Goal: Task Accomplishment & Management: Use online tool/utility

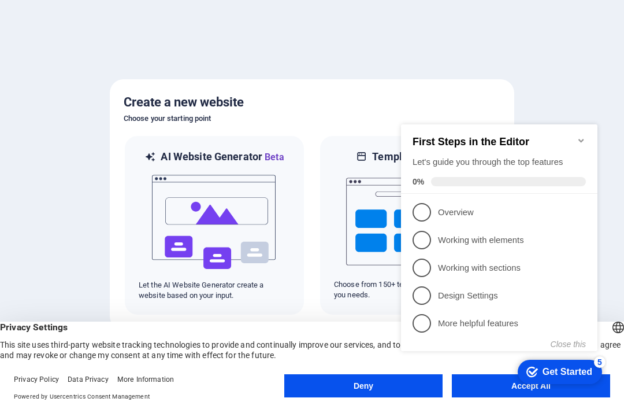
click at [583, 136] on icon "Minimize checklist" at bounding box center [581, 140] width 9 height 9
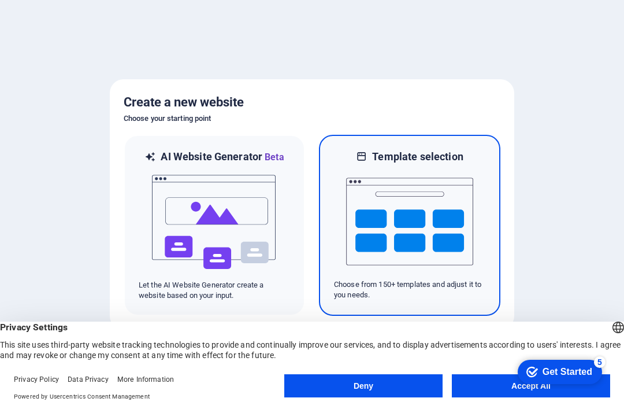
click at [421, 197] on img at bounding box center [409, 222] width 127 height 116
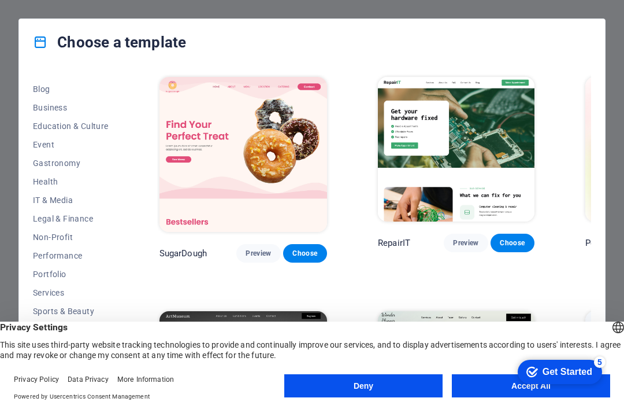
scroll to position [161, 0]
click at [56, 274] on span "Portfolio" at bounding box center [71, 273] width 76 height 9
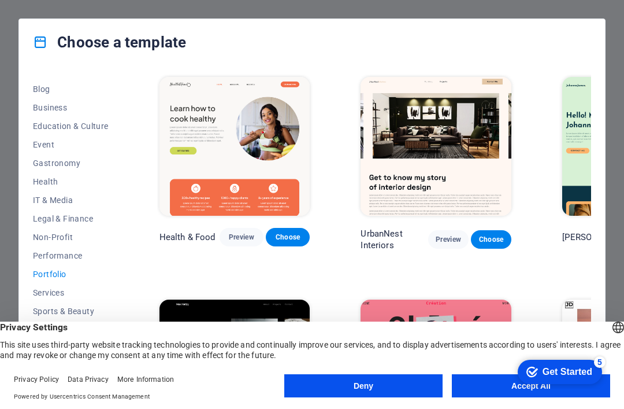
scroll to position [-2, 0]
click at [481, 382] on button "Accept All" at bounding box center [531, 385] width 158 height 23
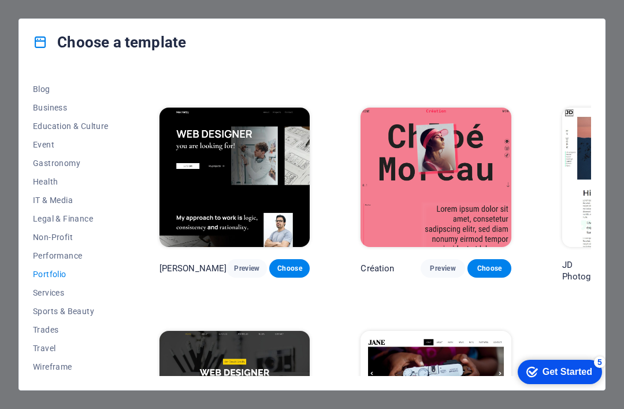
scroll to position [192, 0]
click at [430, 264] on span "Preview" at bounding box center [442, 268] width 25 height 9
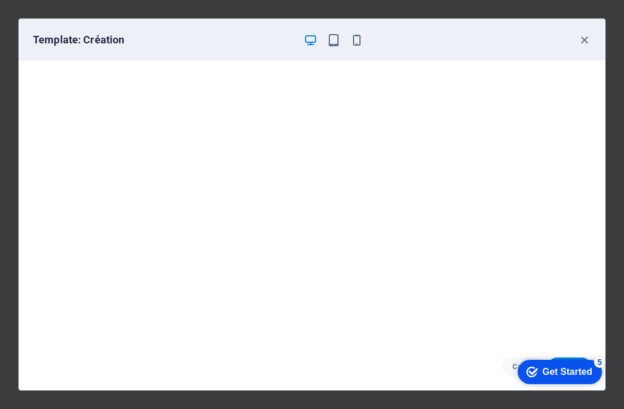
click at [334, 38] on icon "button" at bounding box center [333, 40] width 13 height 13
click at [356, 36] on icon "button" at bounding box center [356, 40] width 13 height 13
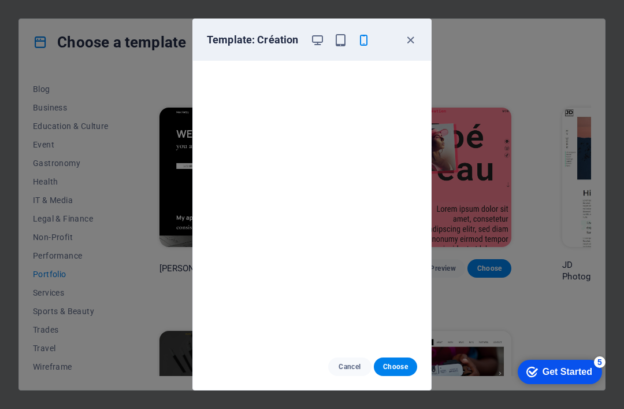
click at [406, 35] on icon "button" at bounding box center [410, 40] width 13 height 13
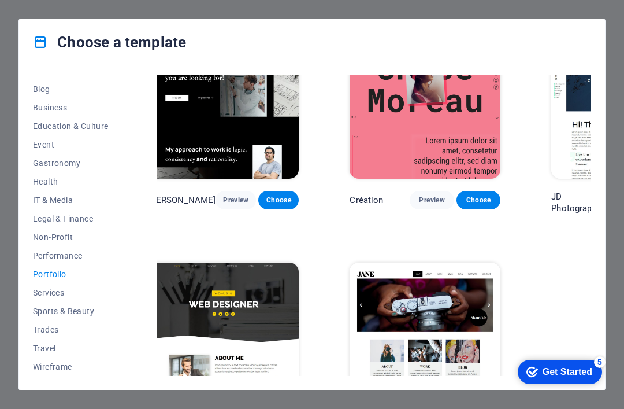
scroll to position [260, 12]
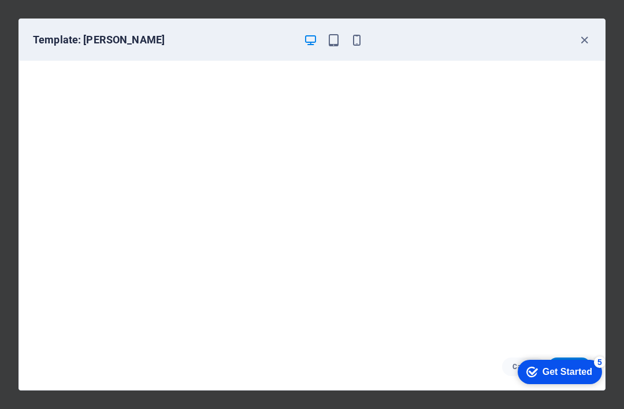
click at [583, 37] on icon "button" at bounding box center [584, 40] width 13 height 13
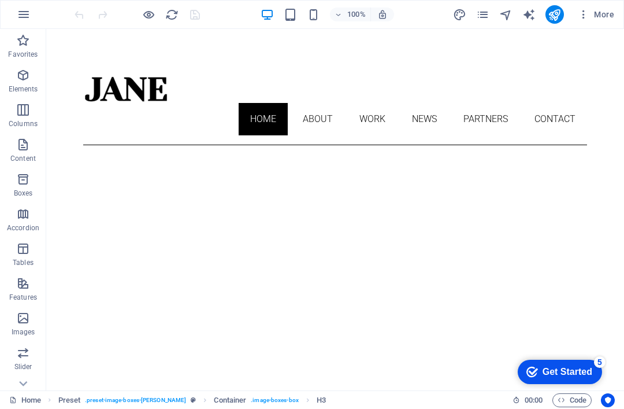
click at [508, 16] on icon "navigator" at bounding box center [506, 14] width 13 height 13
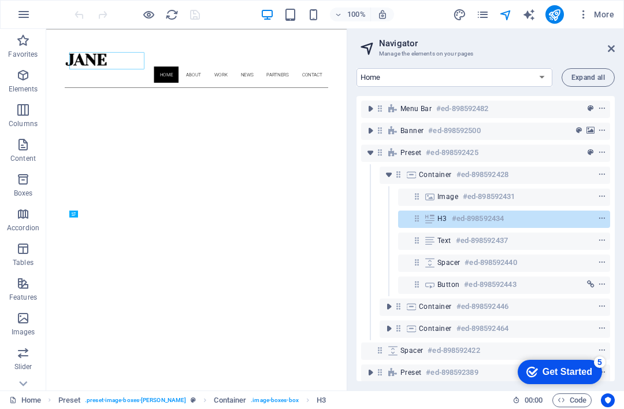
scroll to position [504, 0]
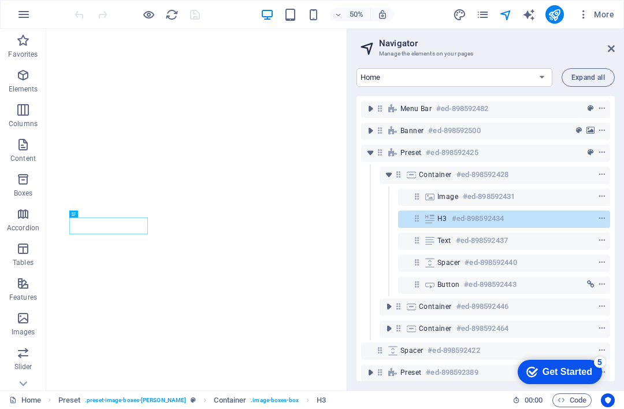
click at [500, 12] on icon "navigator" at bounding box center [506, 14] width 13 height 13
click at [579, 12] on icon "button" at bounding box center [584, 15] width 12 height 12
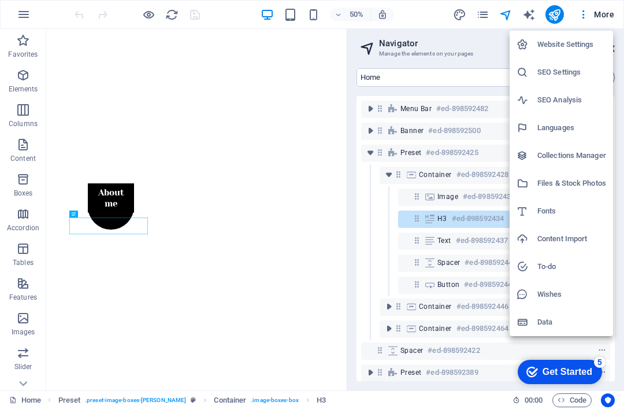
click at [579, 15] on div at bounding box center [312, 204] width 624 height 409
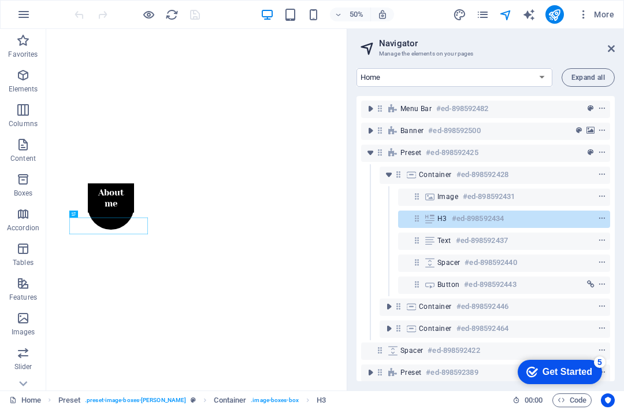
click at [604, 14] on span "More" at bounding box center [596, 15] width 36 height 12
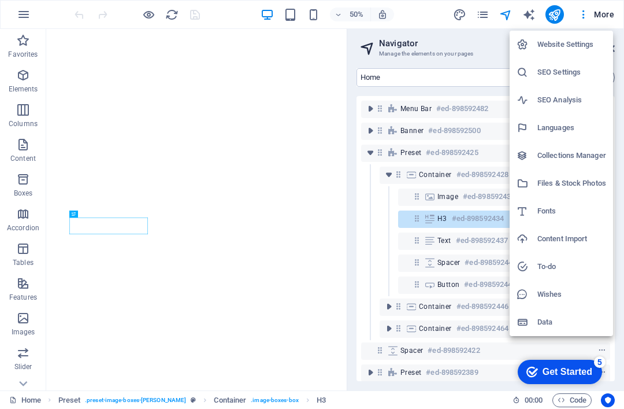
click at [599, 16] on div at bounding box center [312, 204] width 624 height 409
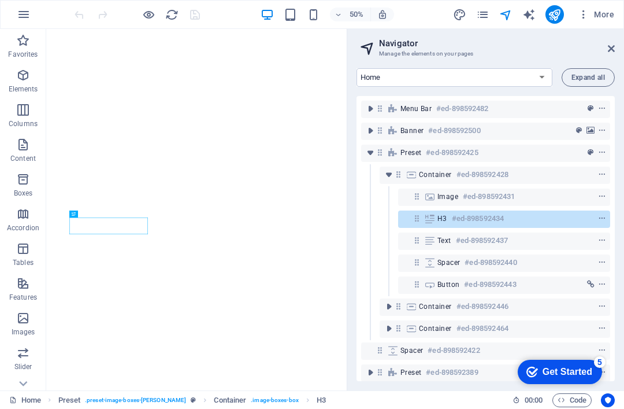
click at [501, 12] on icon "navigator" at bounding box center [506, 14] width 13 height 13
click at [617, 46] on aside "Navigator Manage the elements on your pages Home About Work News Partners Conta…" at bounding box center [486, 209] width 278 height 361
click at [609, 49] on icon at bounding box center [611, 48] width 7 height 9
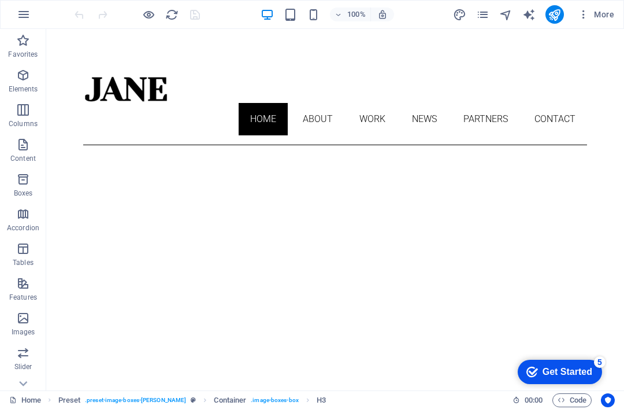
scroll to position [0, 0]
click at [483, 9] on icon "pages" at bounding box center [482, 14] width 13 height 13
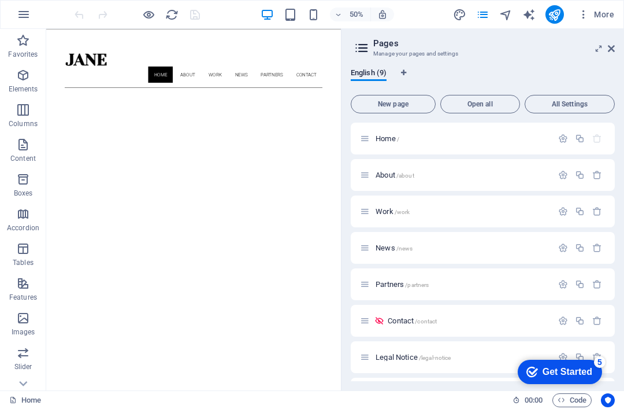
click at [614, 47] on icon at bounding box center [611, 48] width 7 height 9
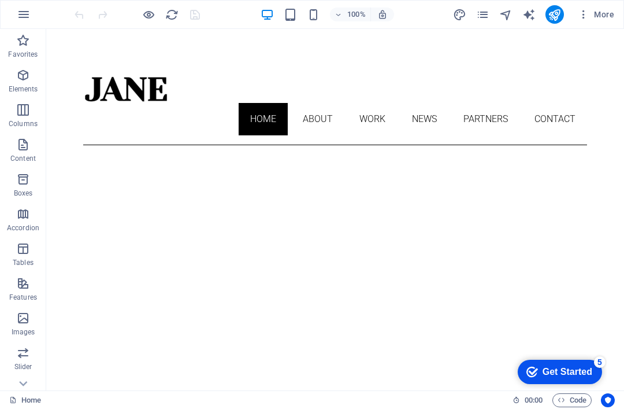
click at [580, 17] on icon "button" at bounding box center [584, 15] width 12 height 12
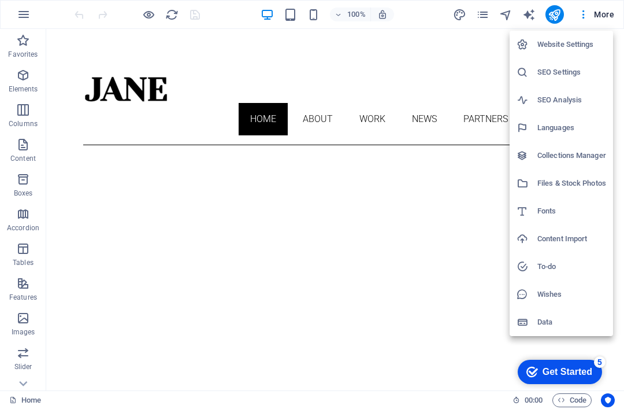
click at [586, 14] on div at bounding box center [312, 204] width 624 height 409
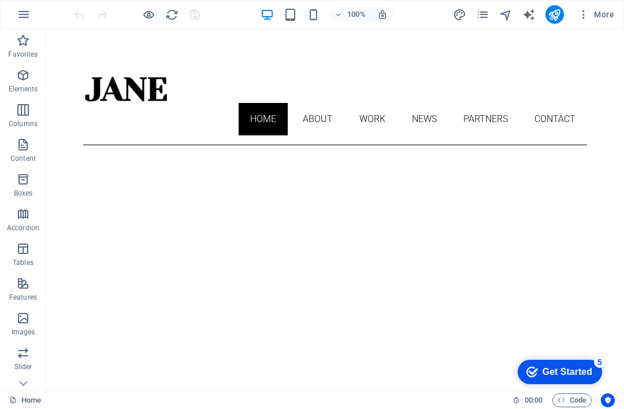
click at [555, 13] on icon "publish" at bounding box center [554, 14] width 13 height 13
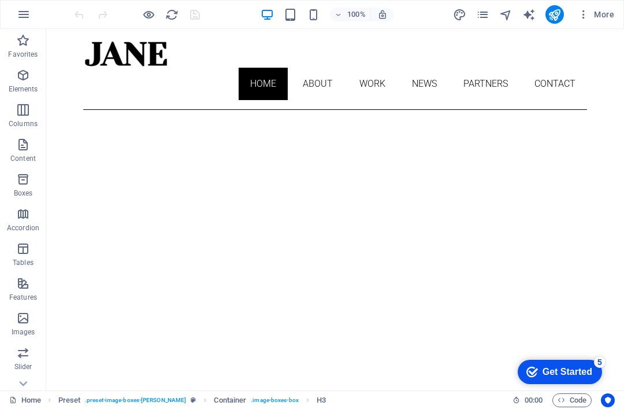
scroll to position [35, 0]
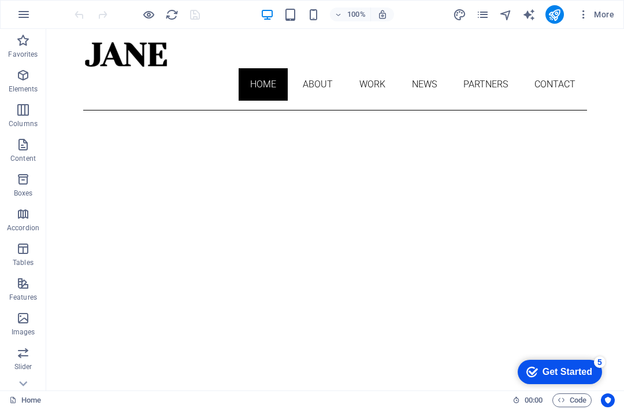
click at [551, 20] on icon "publish" at bounding box center [554, 14] width 13 height 13
